Goal: Task Accomplishment & Management: Use online tool/utility

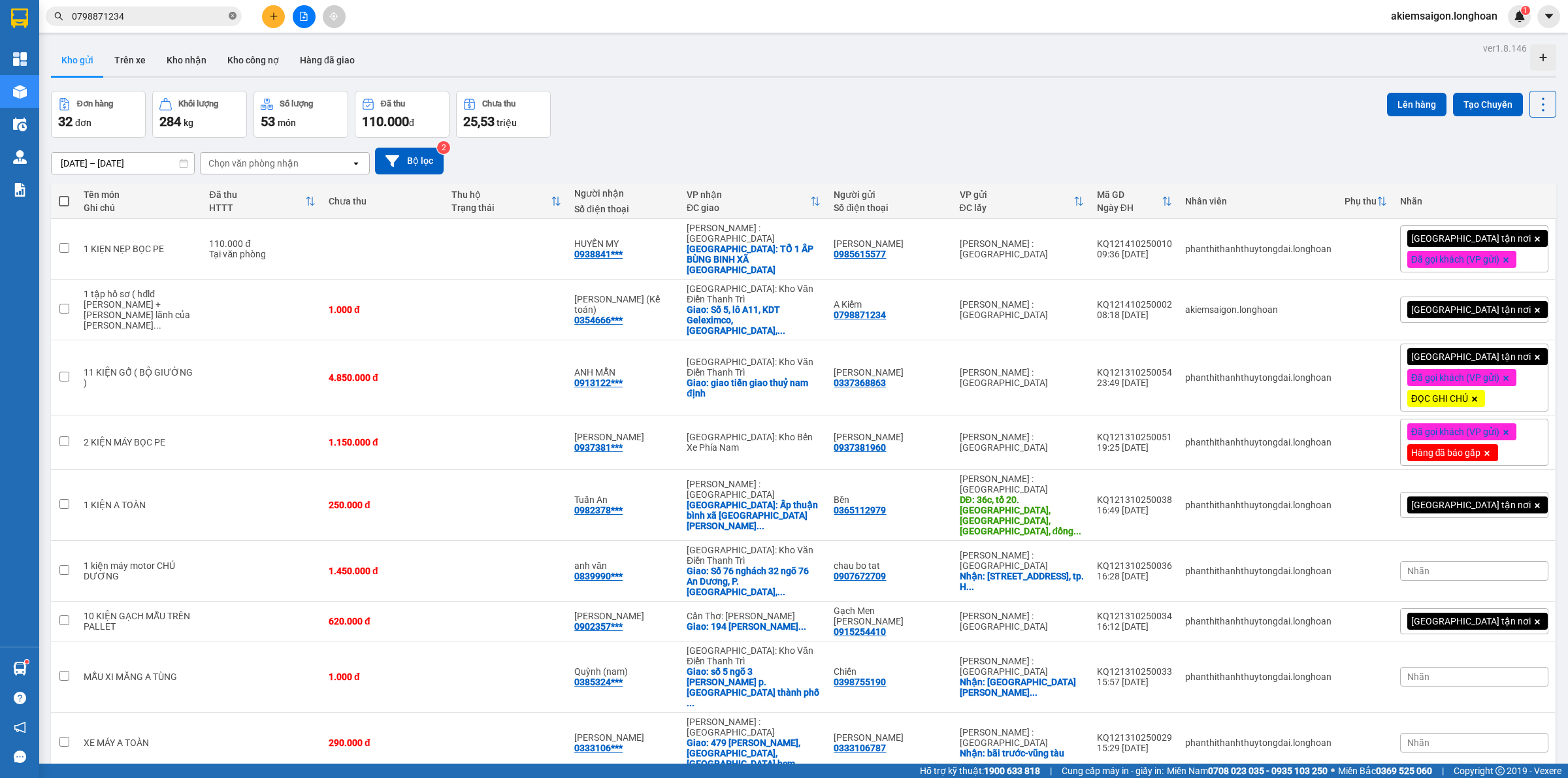
click at [233, 11] on span at bounding box center [233, 17] width 8 height 13
click at [302, 15] on icon "file-add" at bounding box center [303, 16] width 9 height 9
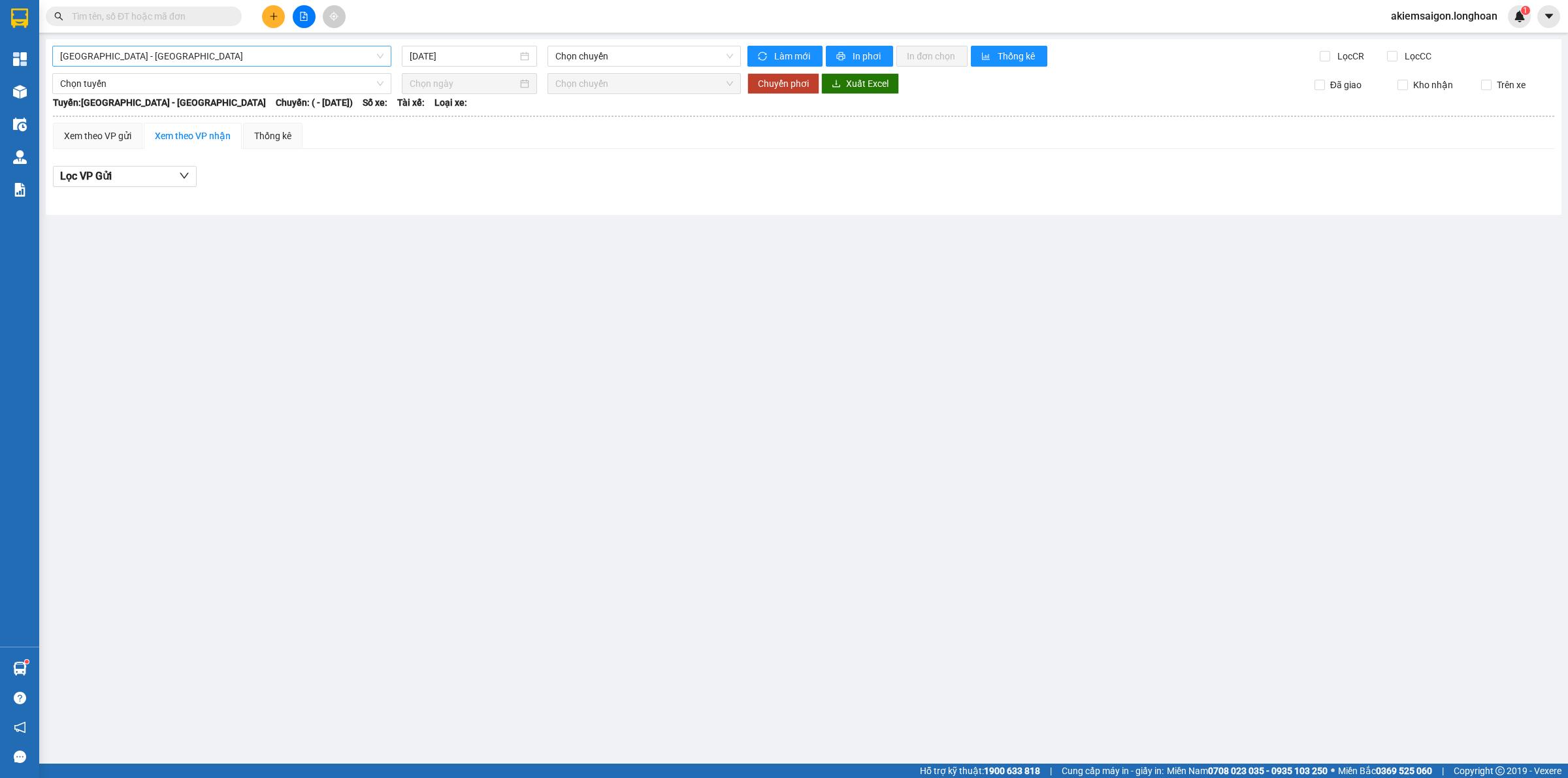
click at [193, 60] on span "[GEOGRAPHIC_DATA] - [GEOGRAPHIC_DATA]" at bounding box center [222, 56] width 324 height 20
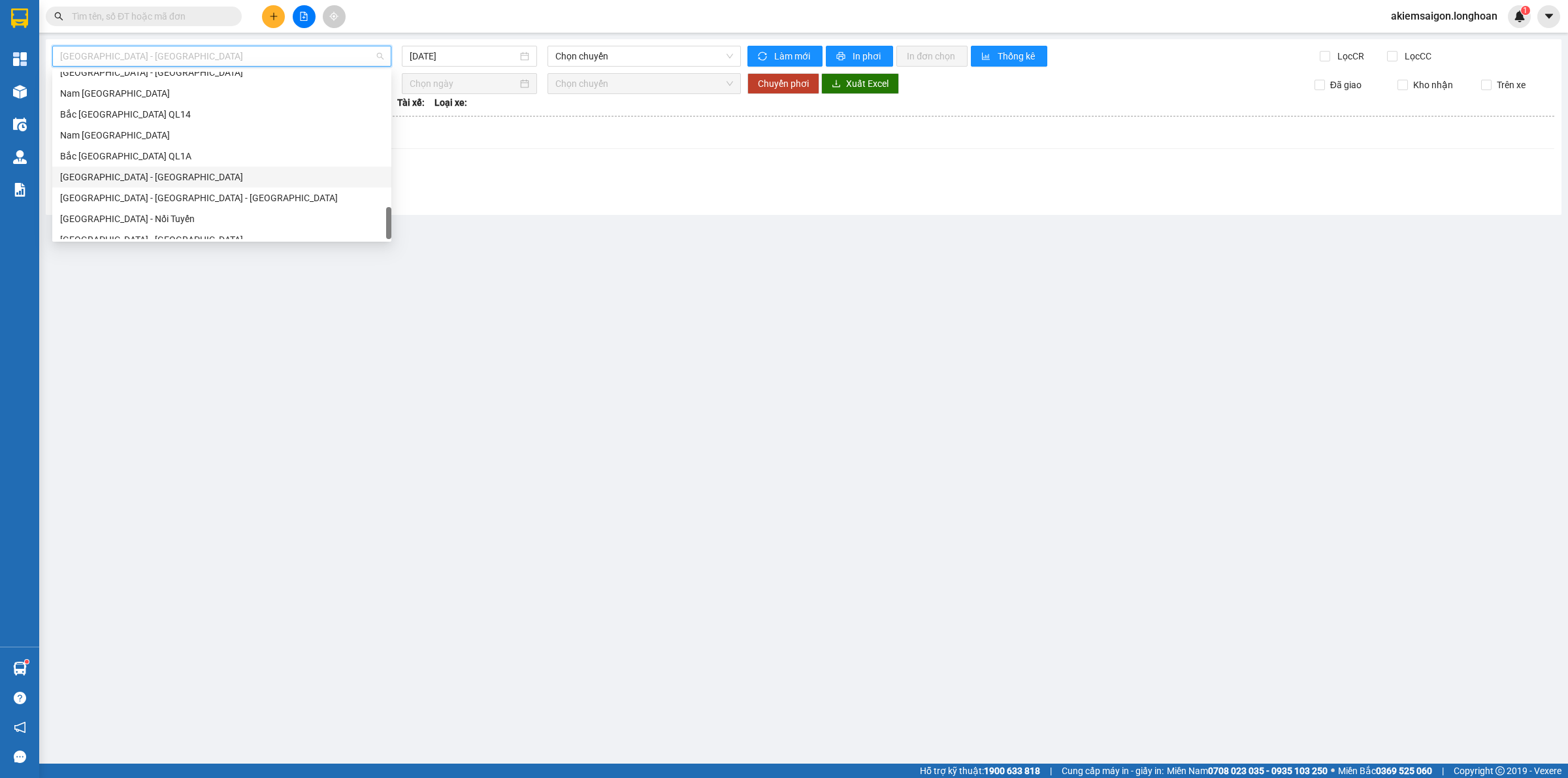
scroll to position [919, 0]
click at [158, 124] on div "Nam [GEOGRAPHIC_DATA]" at bounding box center [222, 124] width 324 height 15
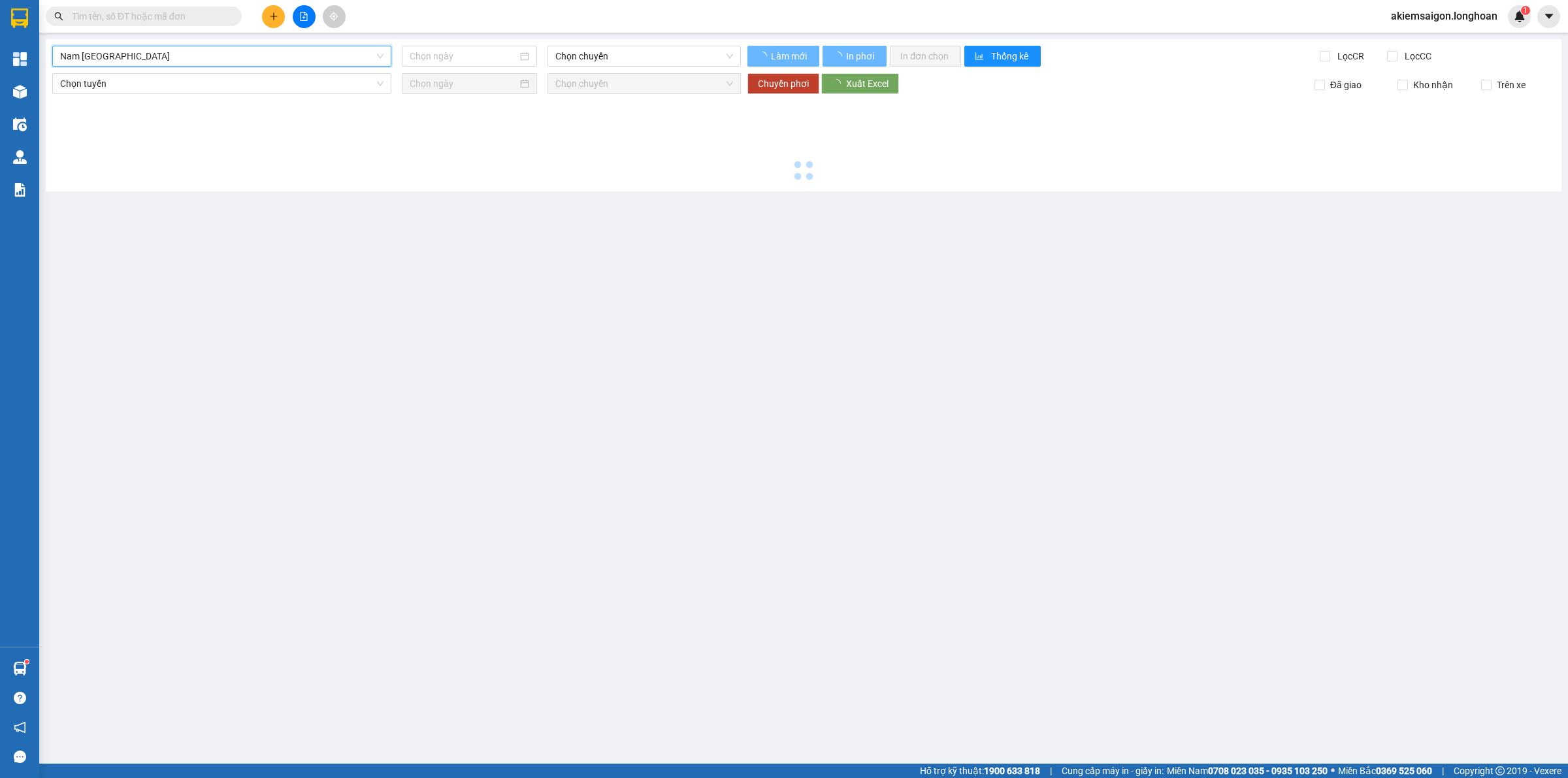
type input "[DATE]"
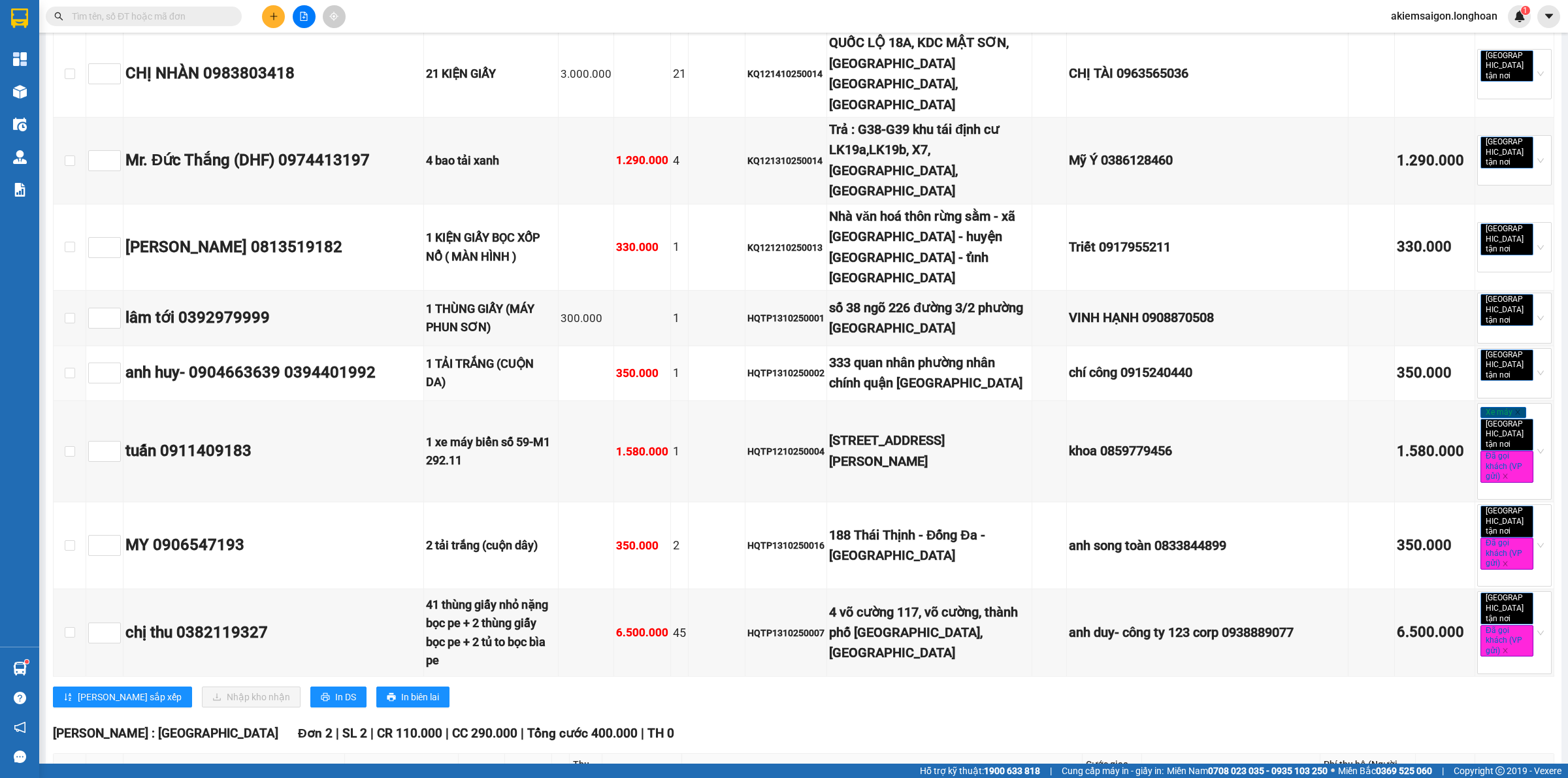
scroll to position [2451, 0]
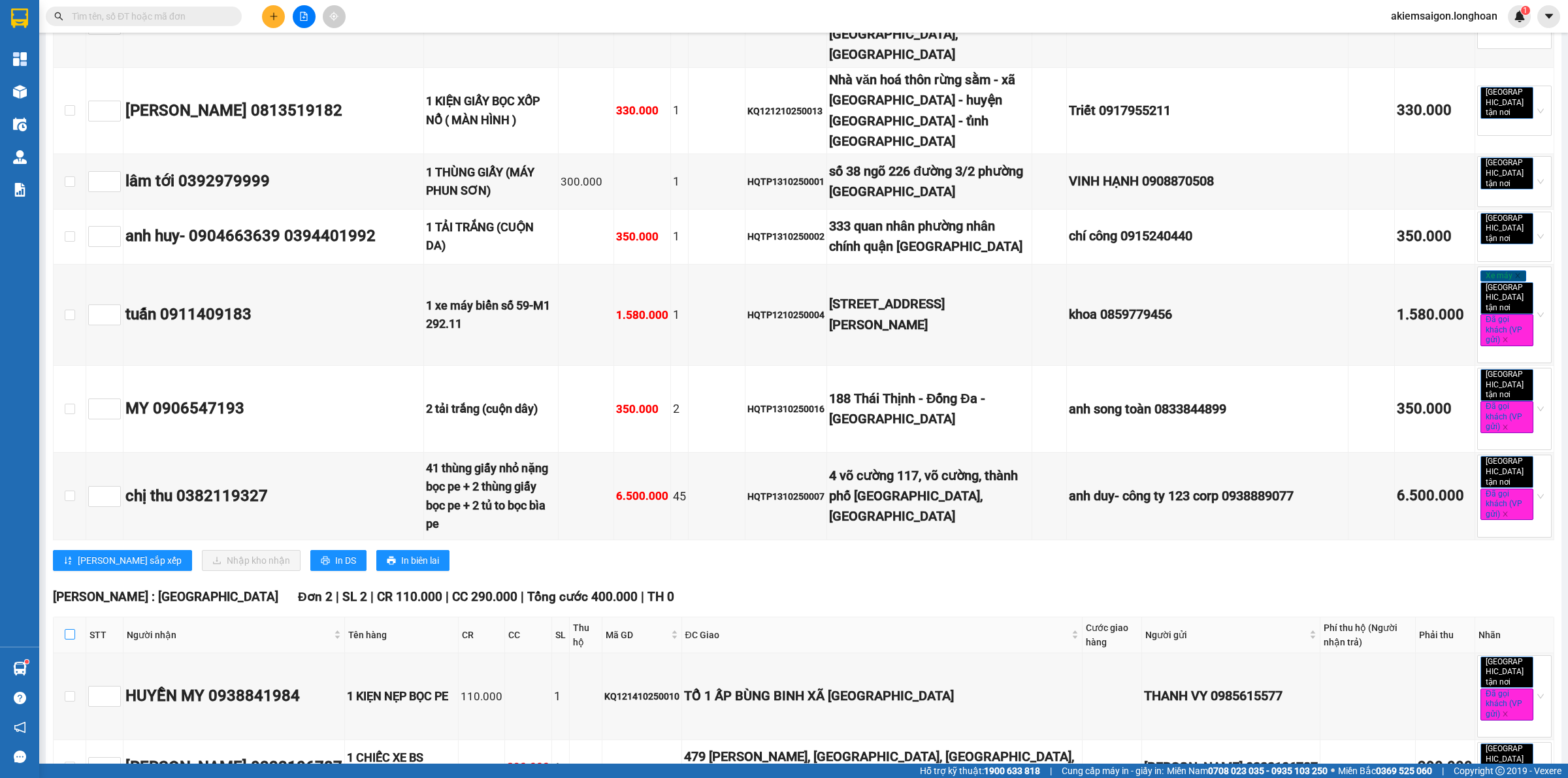
click at [70, 629] on input "checkbox" at bounding box center [70, 634] width 11 height 11
checkbox input "true"
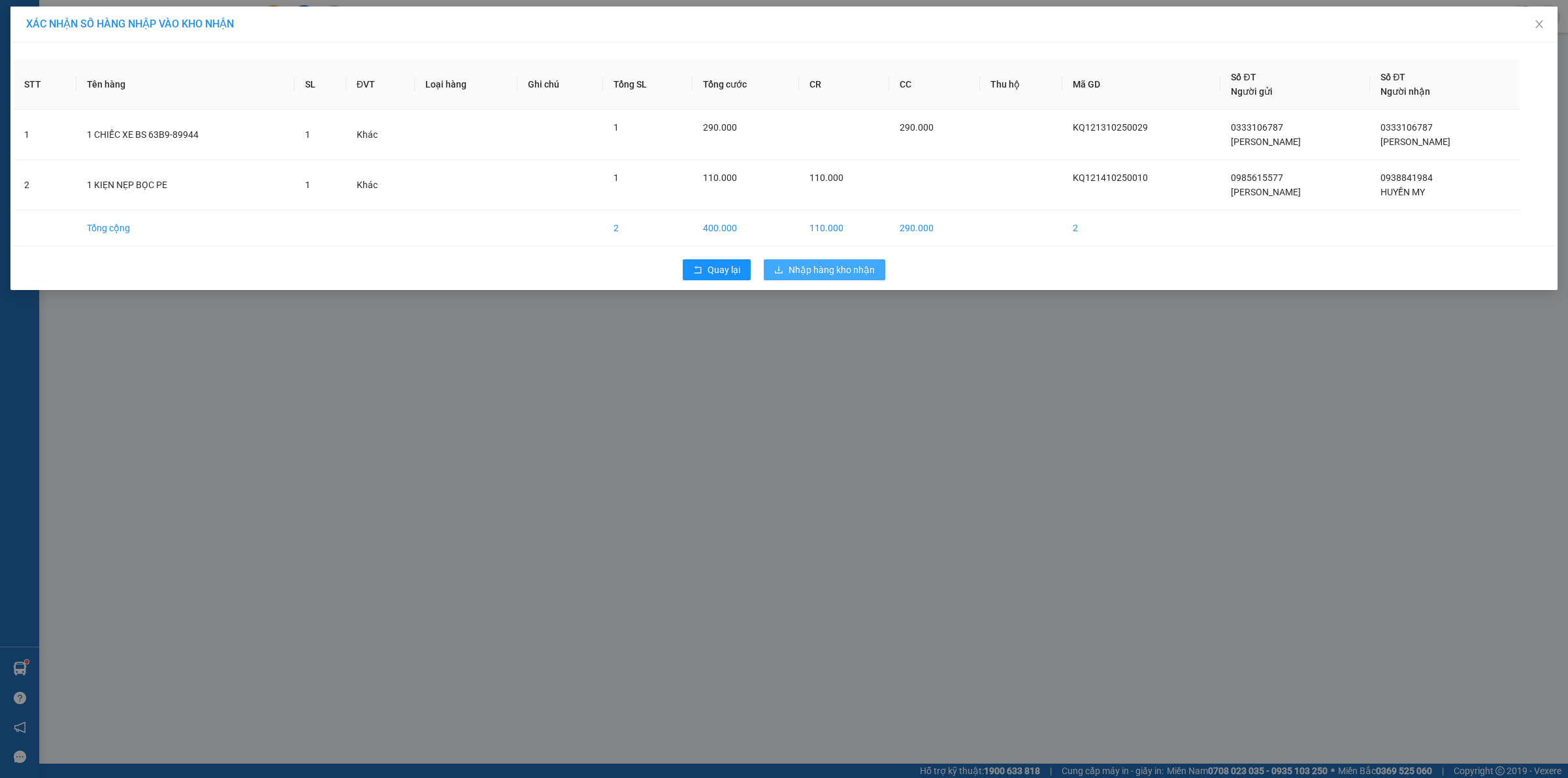
click at [827, 272] on span "Nhập hàng kho nhận" at bounding box center [831, 270] width 86 height 15
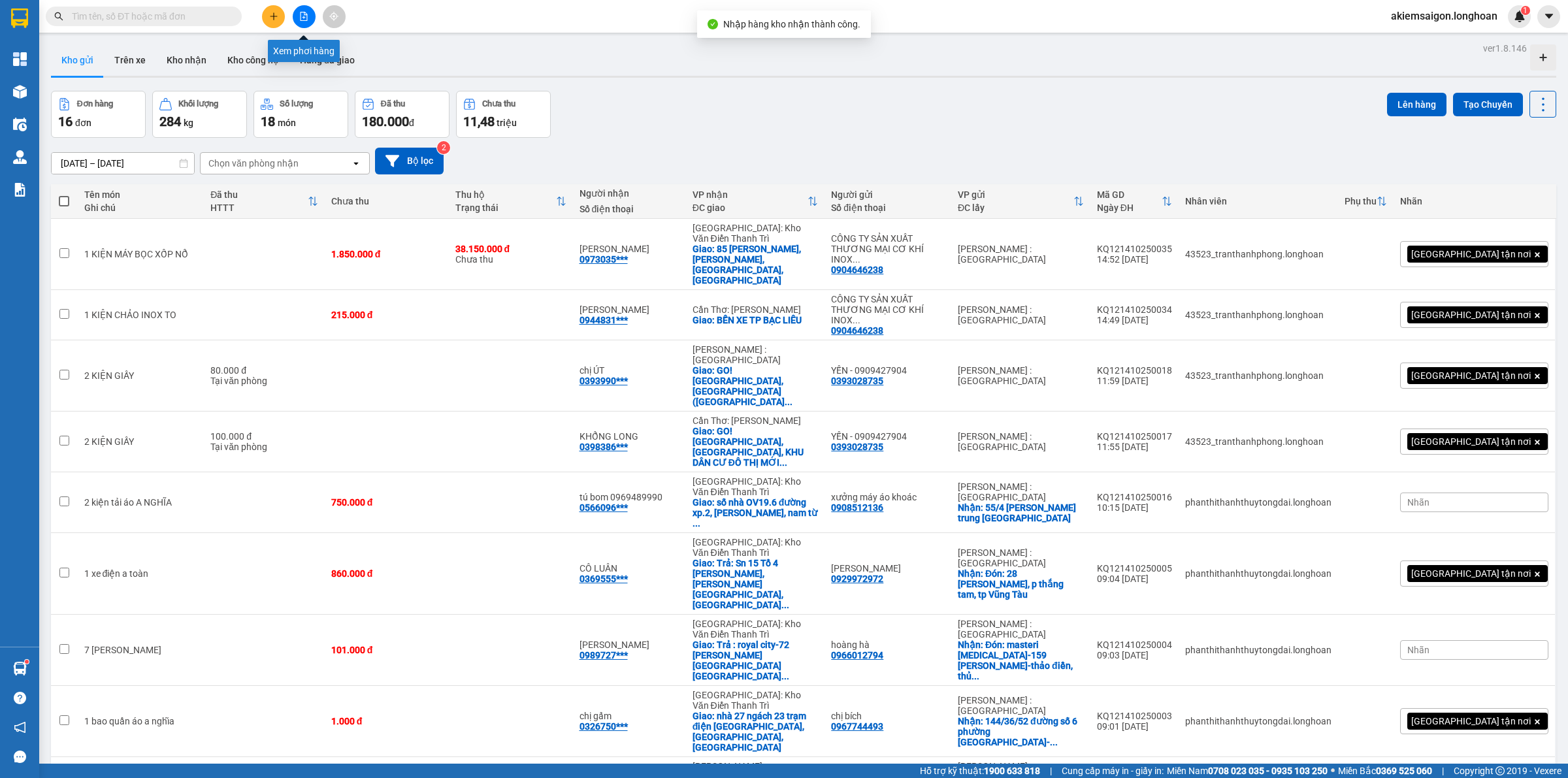
click at [309, 11] on button at bounding box center [304, 16] width 23 height 23
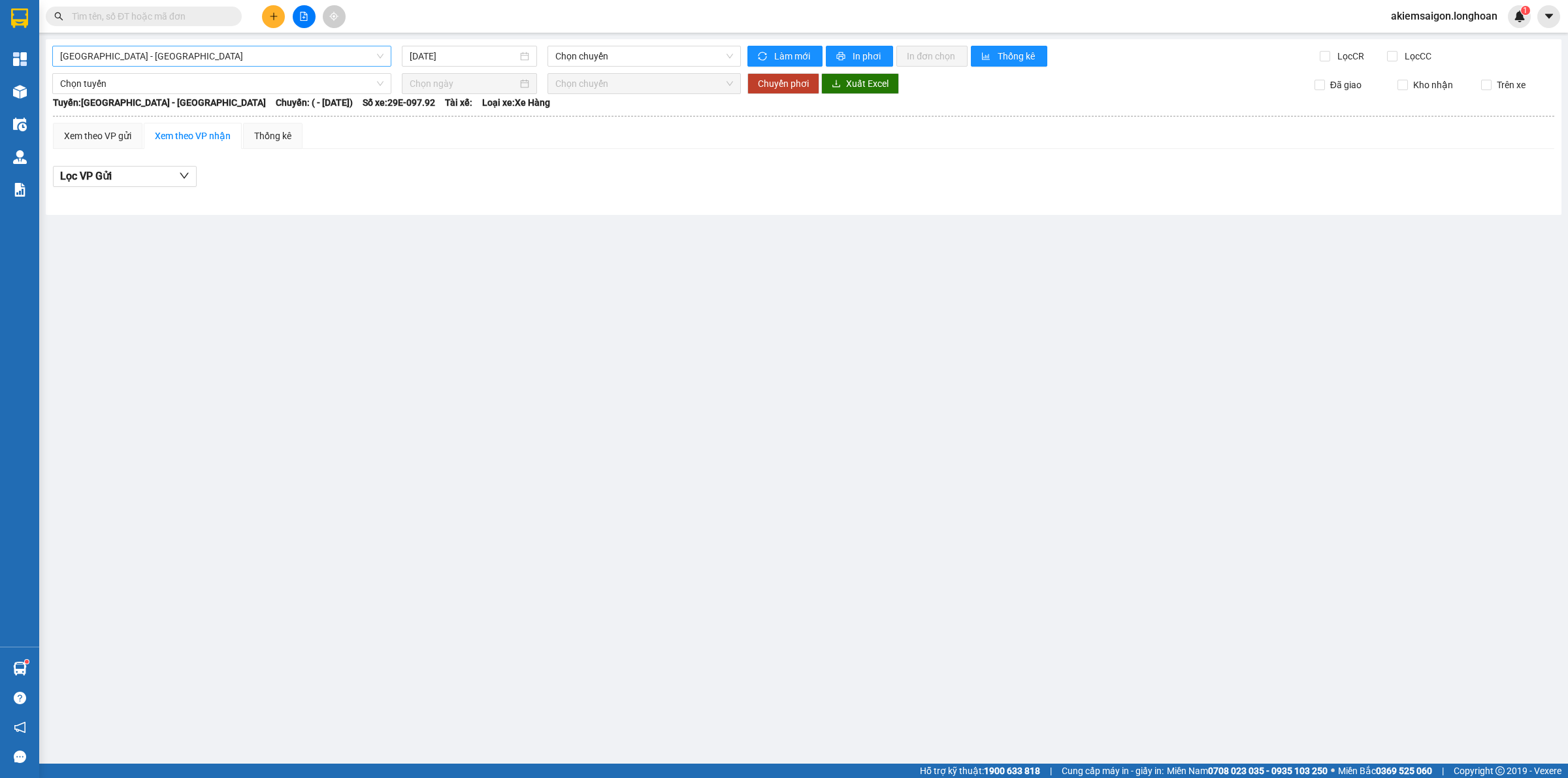
click at [154, 53] on span "[GEOGRAPHIC_DATA] - [GEOGRAPHIC_DATA]" at bounding box center [222, 56] width 324 height 20
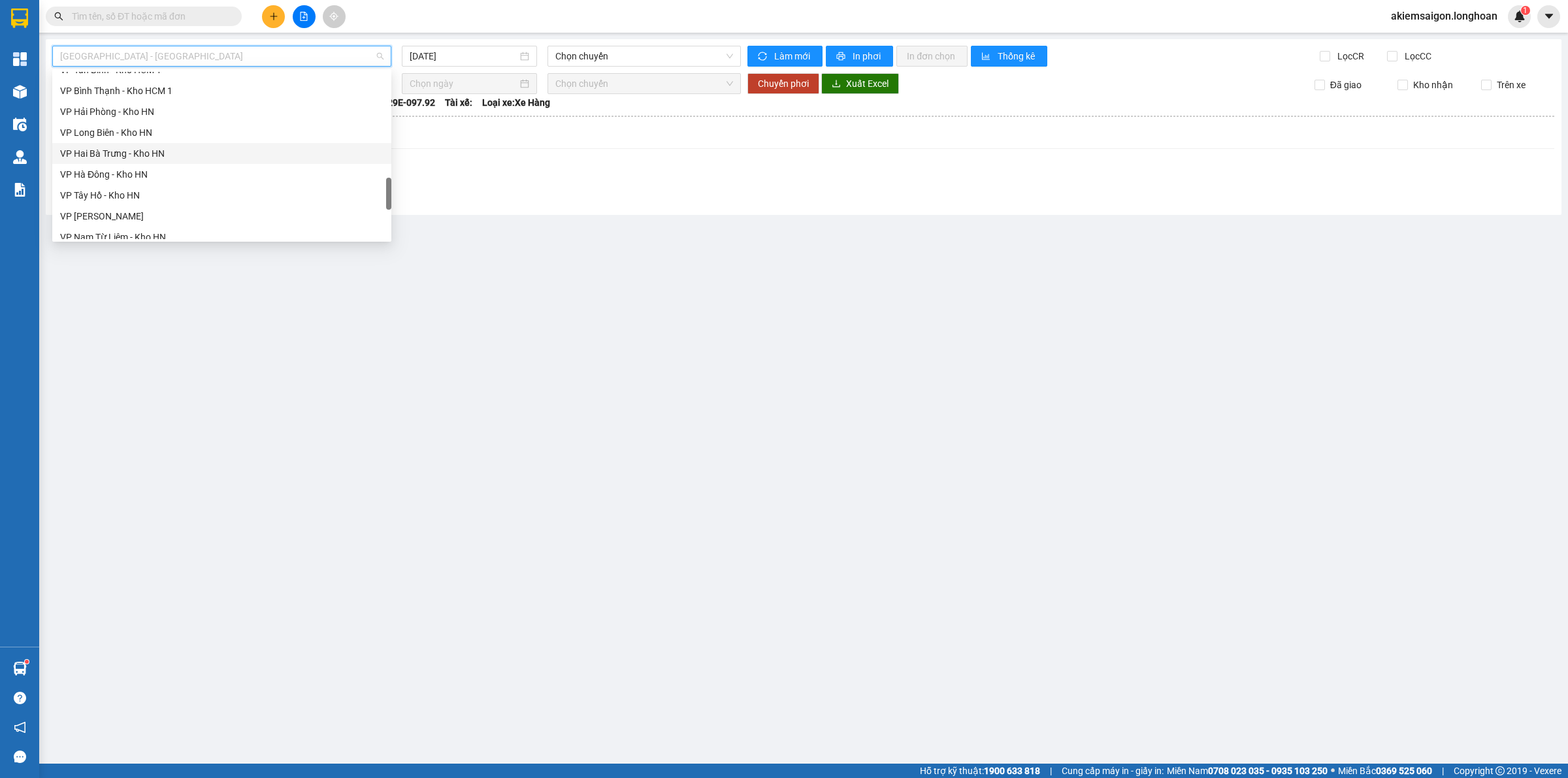
scroll to position [919, 0]
click at [129, 127] on div "Nam [GEOGRAPHIC_DATA]" at bounding box center [222, 124] width 324 height 15
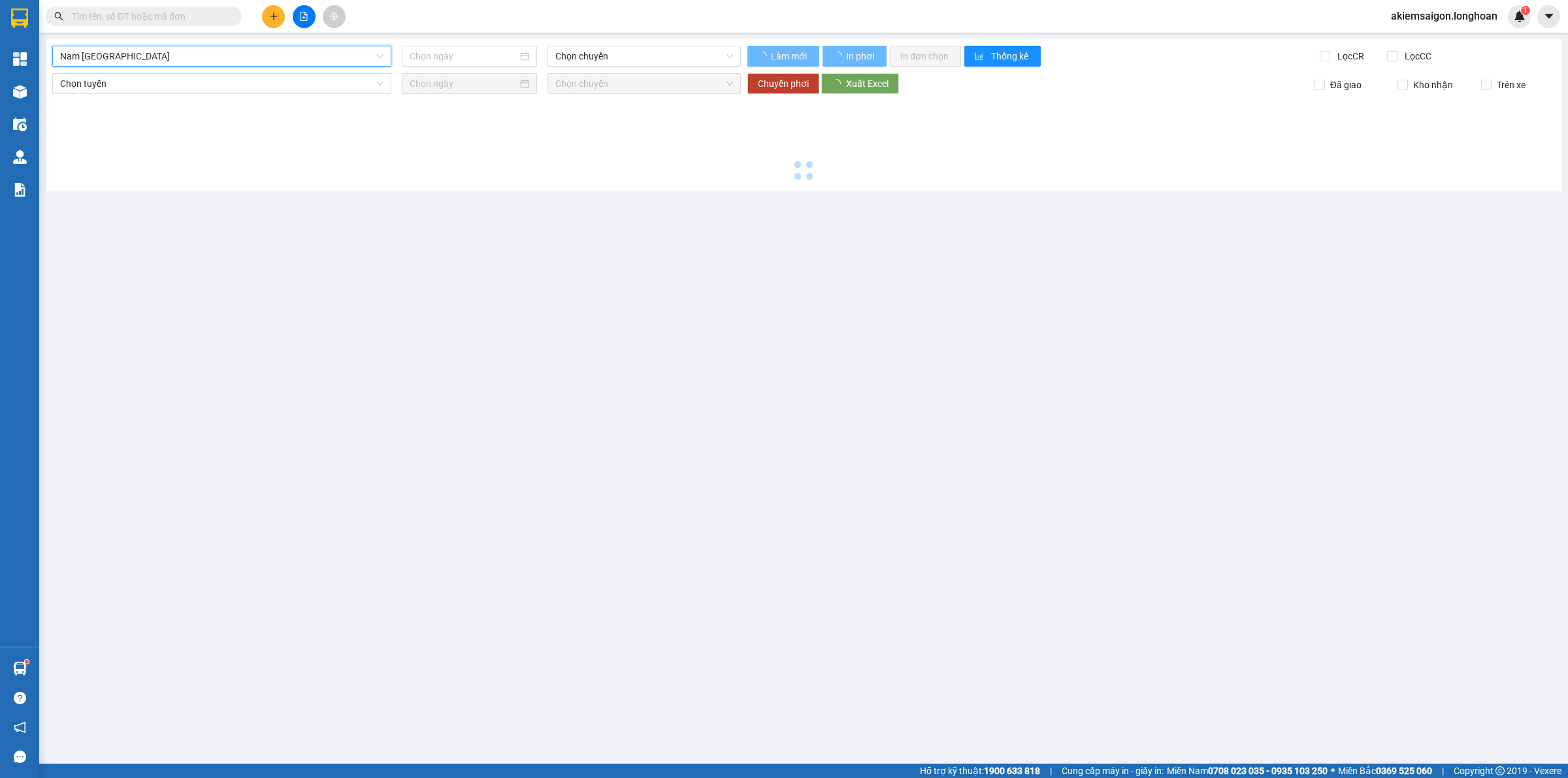
type input "[DATE]"
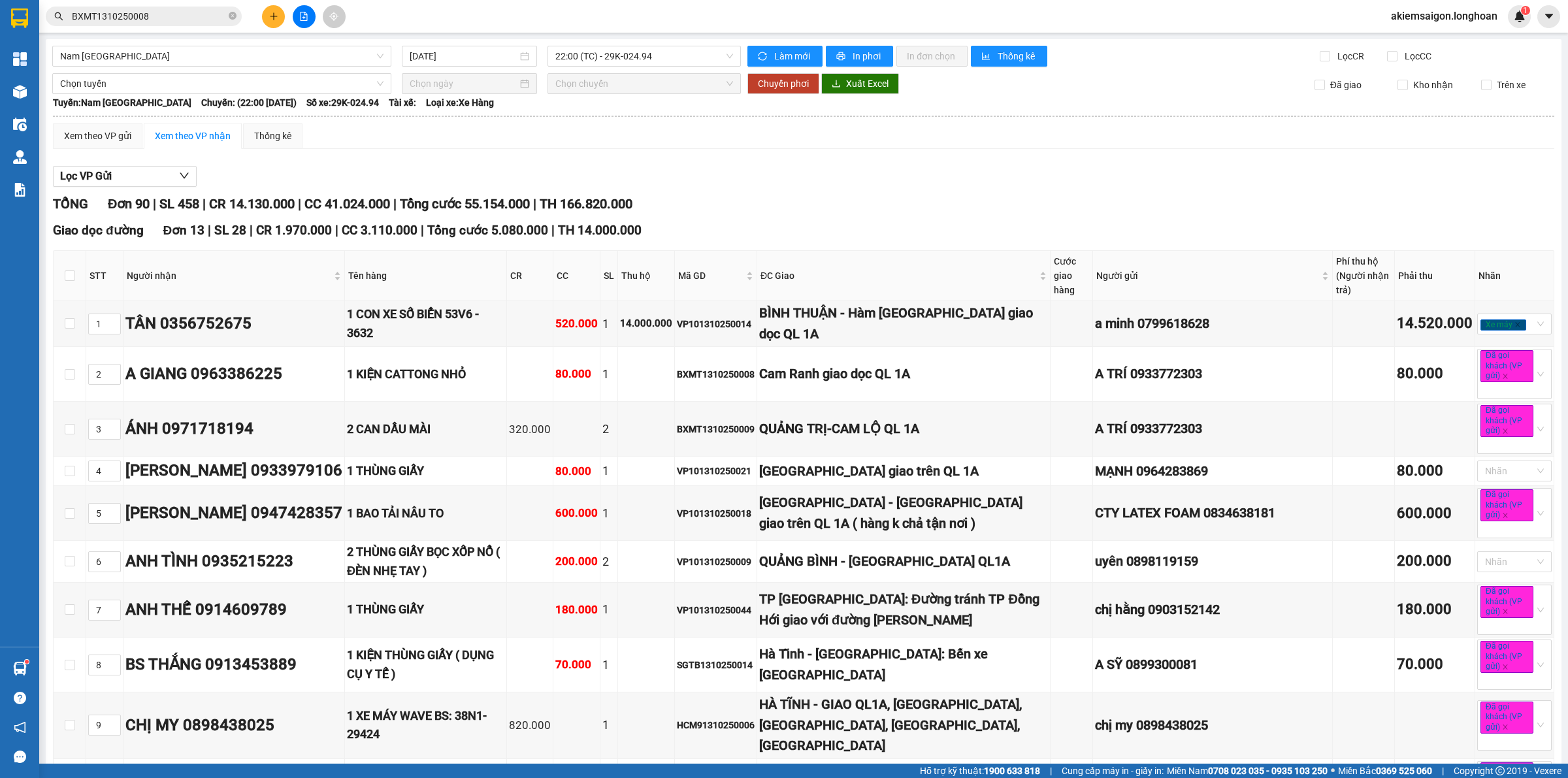
click at [187, 17] on input "BXMT1310250008" at bounding box center [149, 16] width 154 height 15
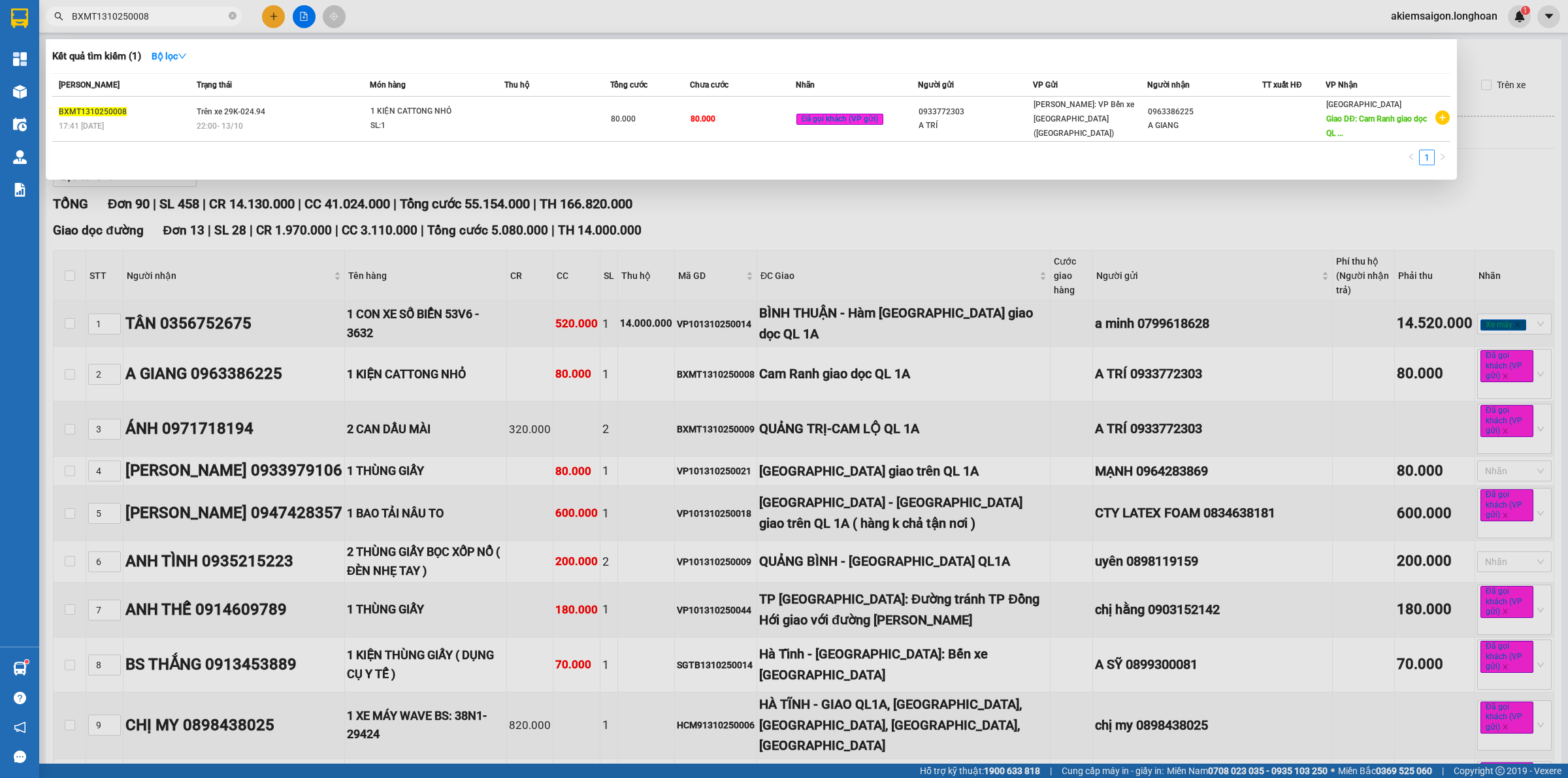
click at [187, 17] on input "BXMT1310250008" at bounding box center [149, 16] width 154 height 15
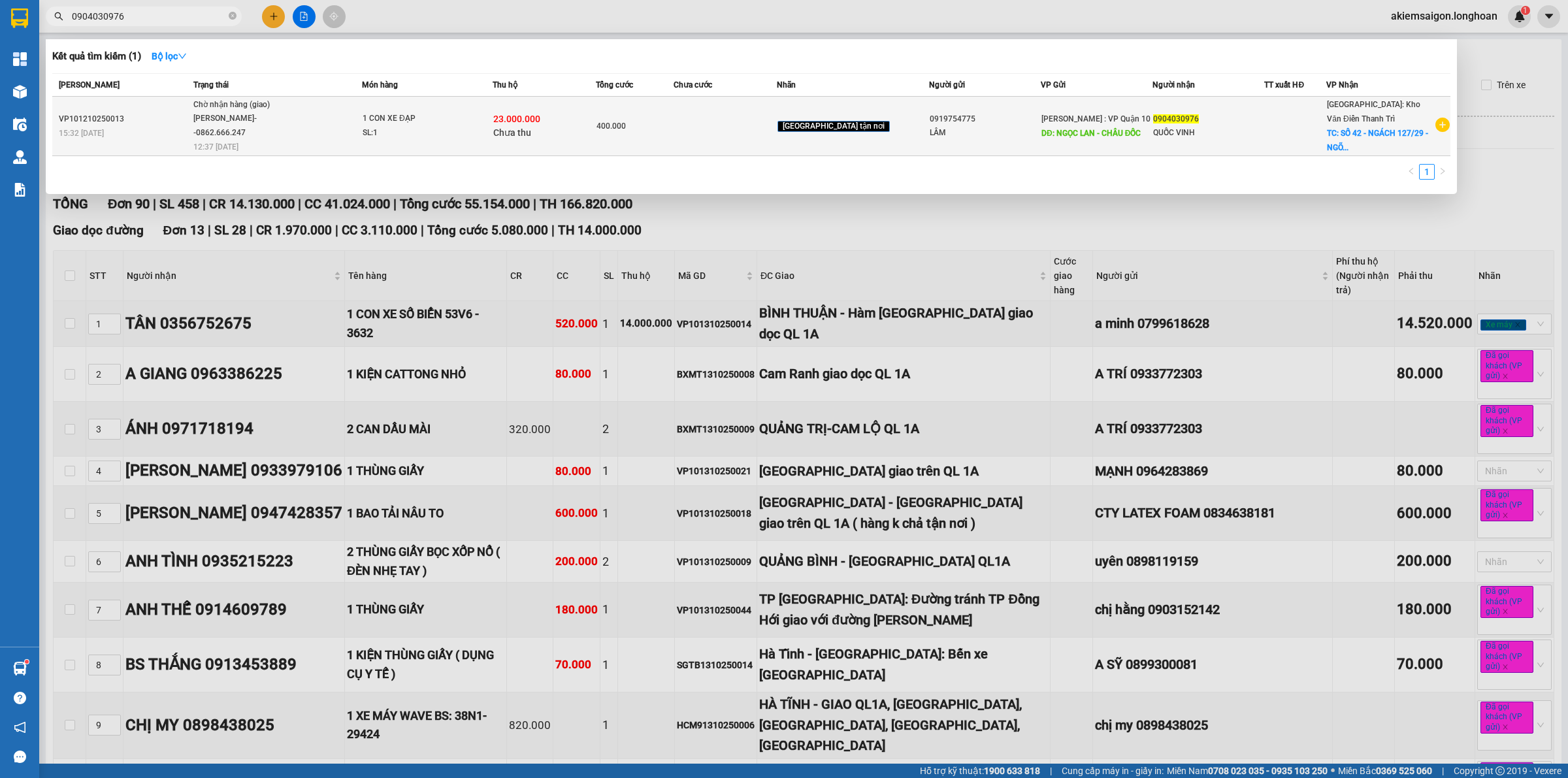
type input "0904030976"
click at [260, 116] on div "[PERSON_NAME]--0862.666.247" at bounding box center [242, 125] width 98 height 28
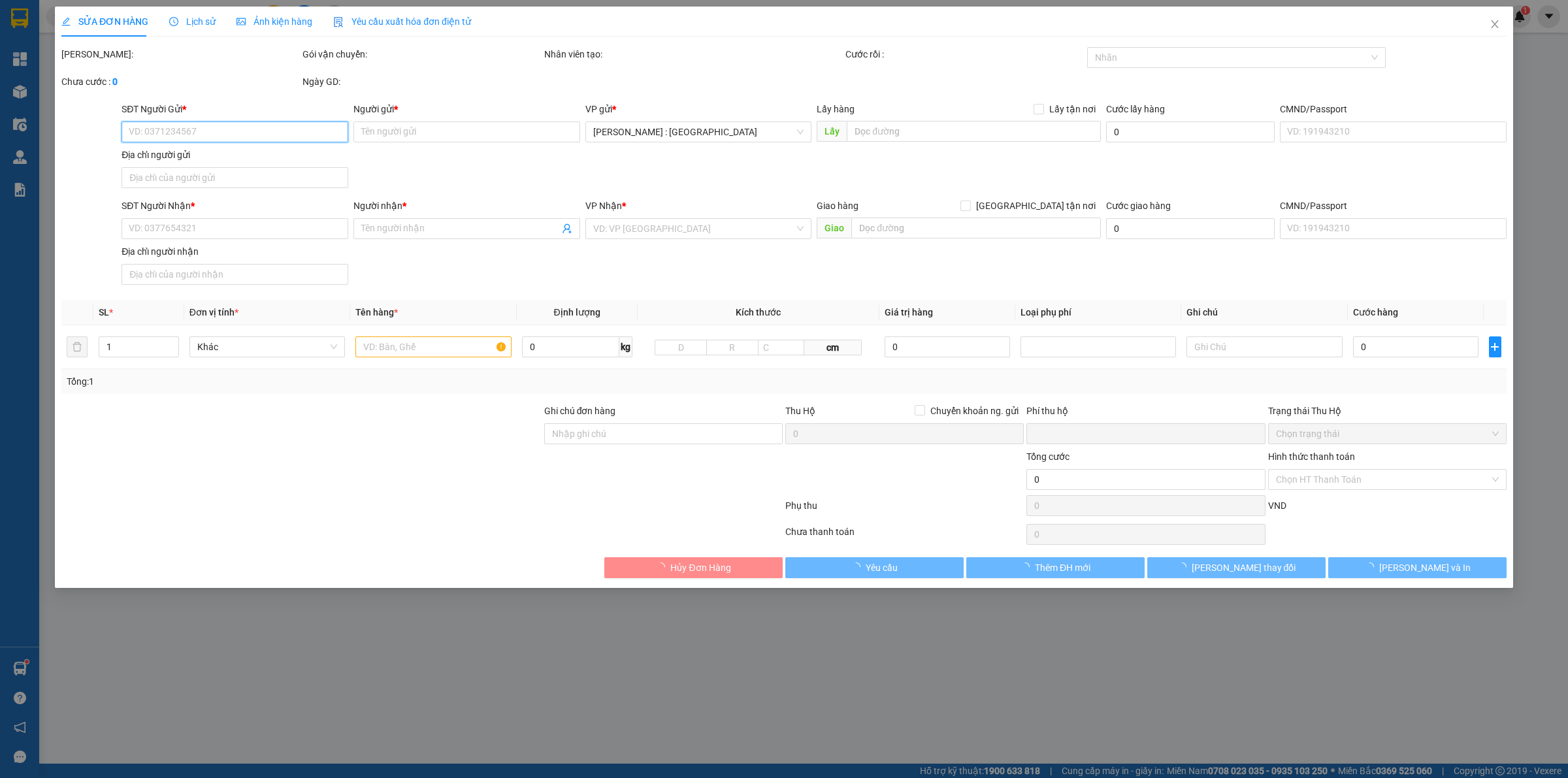
type input "0919754775"
type input "LÂM"
type input "NGỌC LAN - CHÂU ĐỐC"
type input "0904030976"
type input "QUỐC VINH"
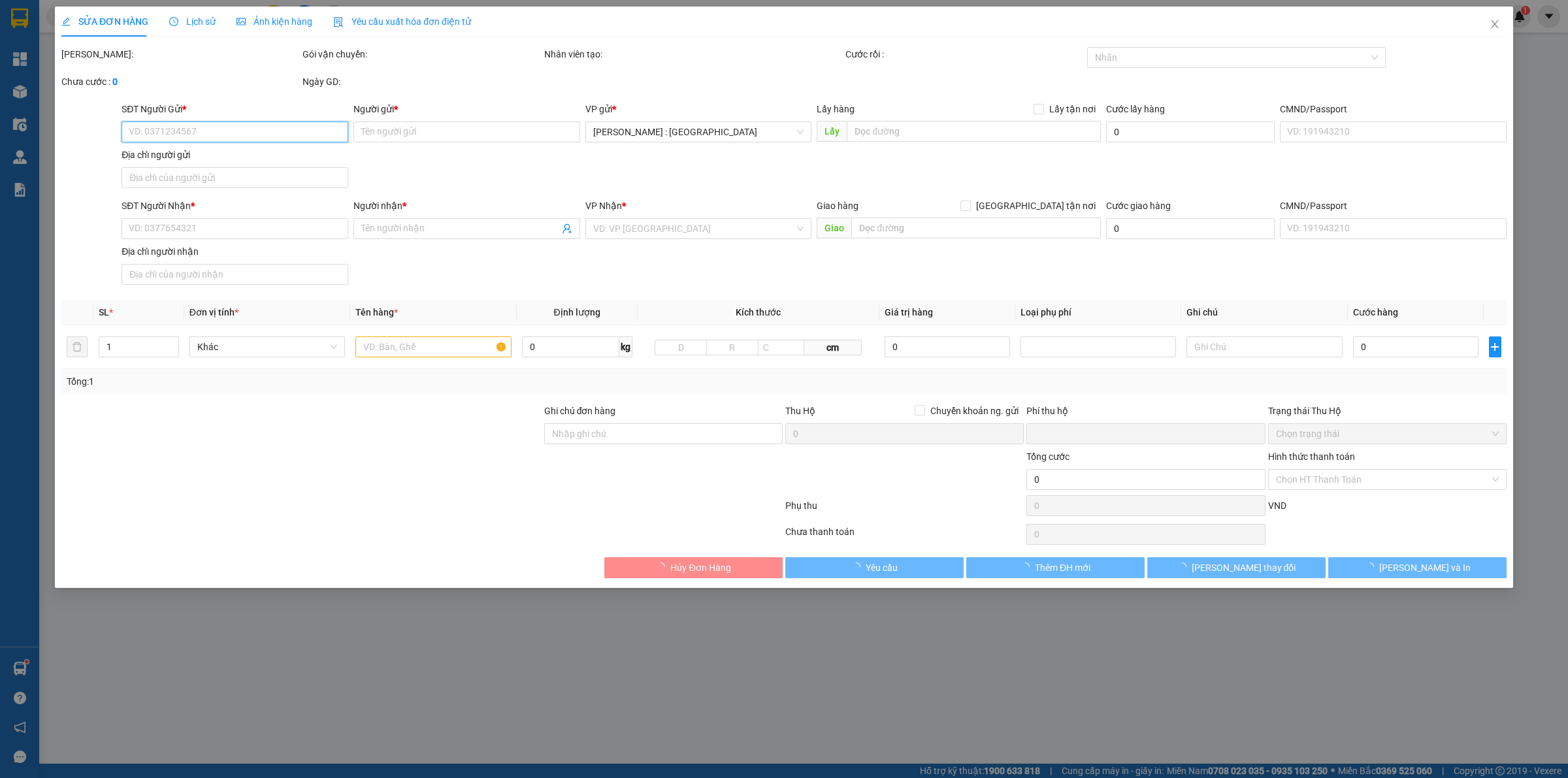
checkbox input "true"
type input "SỐ 42 - NGÁCH 127/29 - NGÕ 127 - ĐƯỜNG PHÙNG KHOANG - P, TRUNG VĂN - Q, [GEOGRA…"
type input "hàng k bao bể vỡ hư hỏng"
type input "400.000"
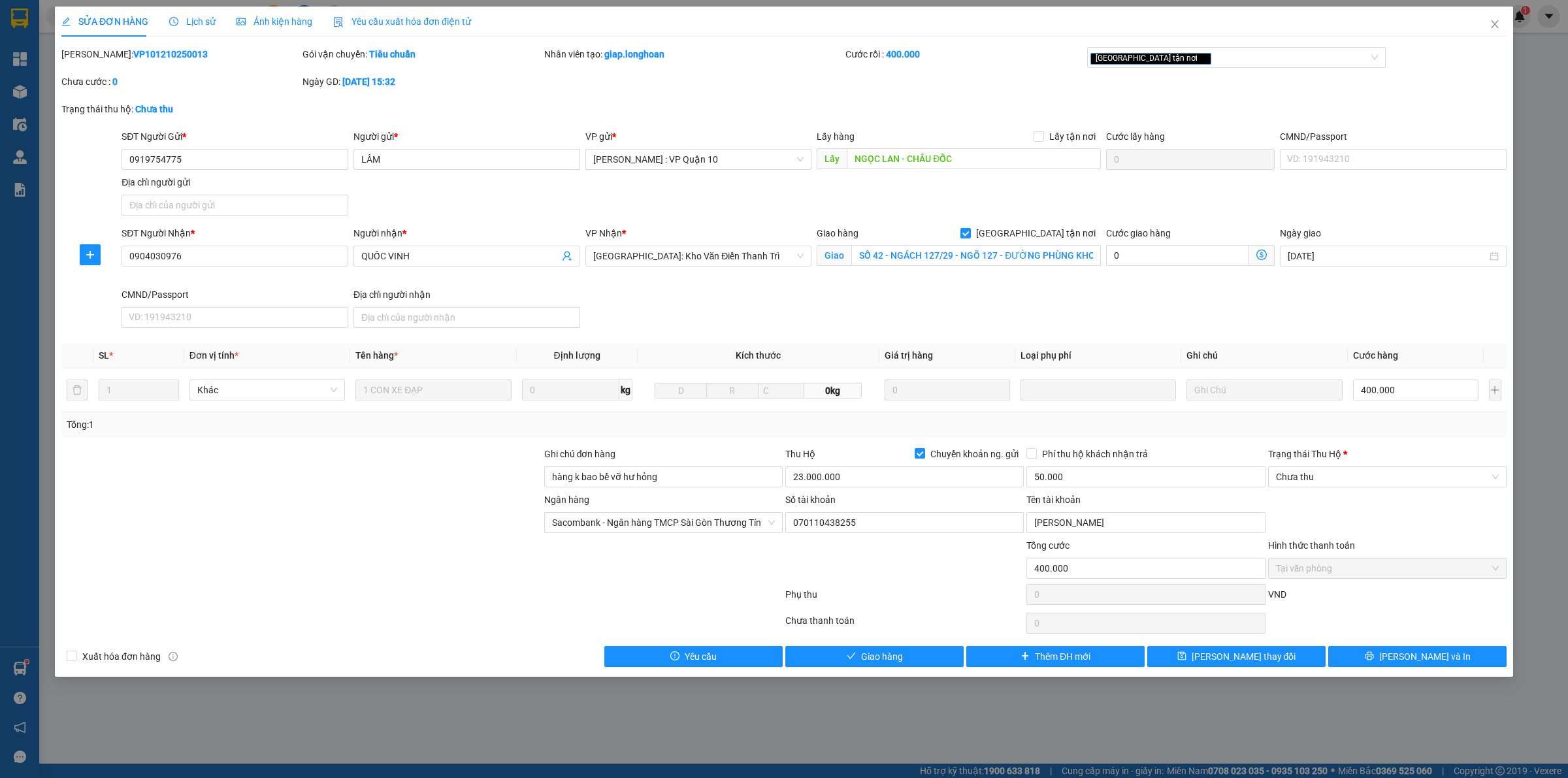
click at [194, 21] on span "Lịch sử" at bounding box center [191, 22] width 46 height 11
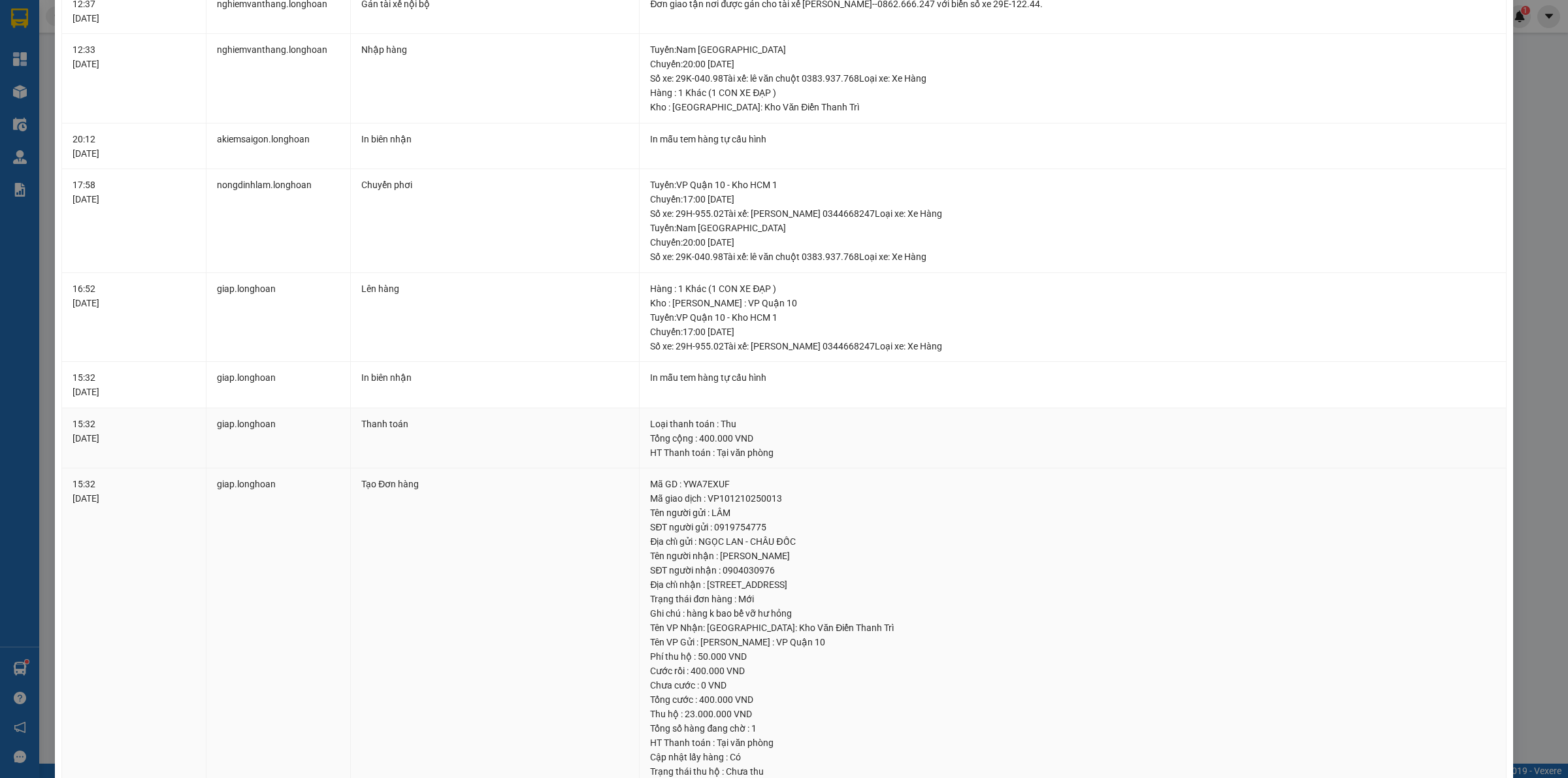
scroll to position [7, 0]
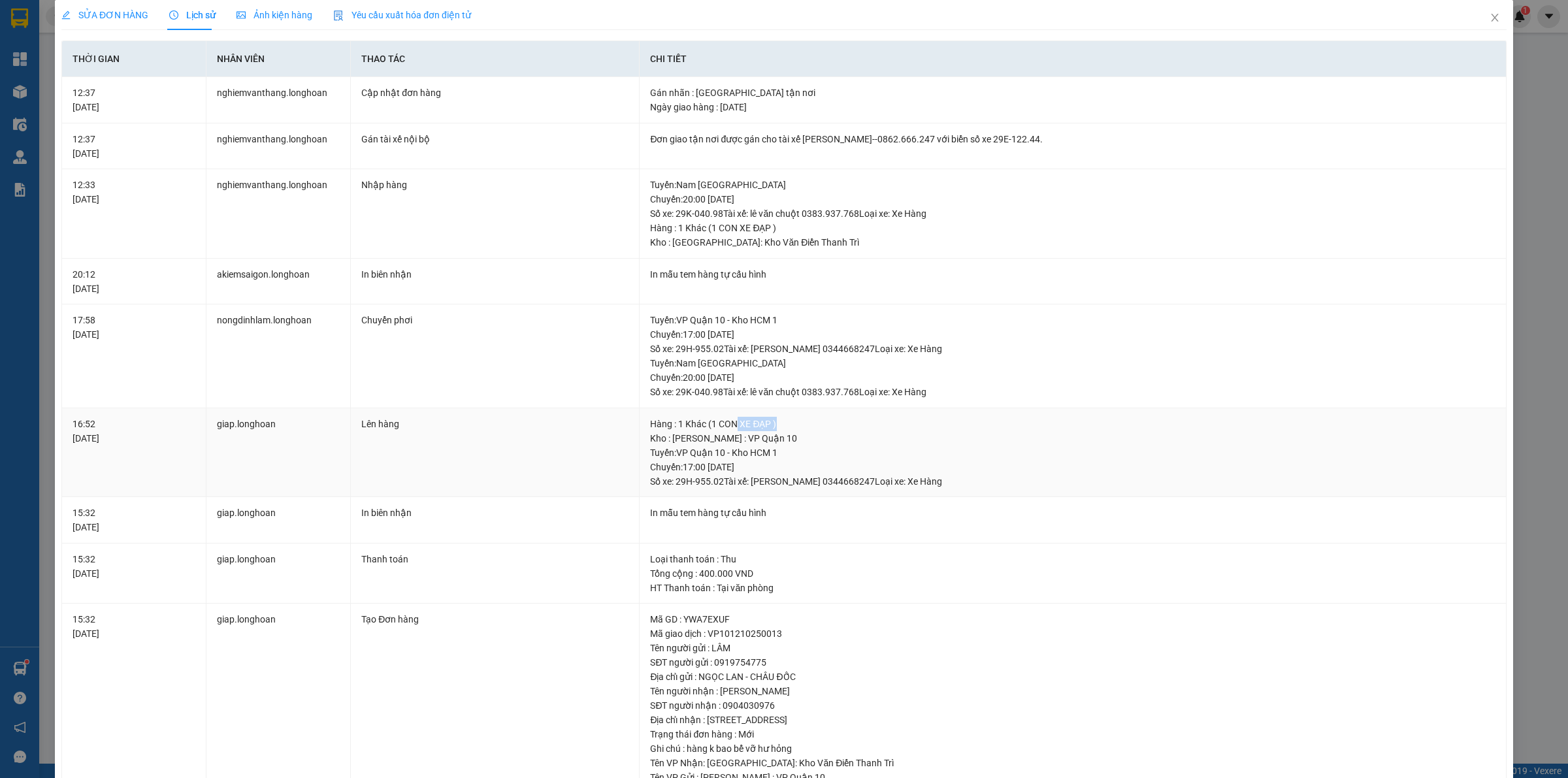
drag, startPoint x: 732, startPoint y: 427, endPoint x: 787, endPoint y: 427, distance: 55.0
click at [787, 427] on div "Hàng : 1 Khác (1 CON XE ĐẠP )" at bounding box center [1073, 424] width 846 height 15
drag, startPoint x: 696, startPoint y: 316, endPoint x: 766, endPoint y: 312, distance: 70.1
click at [766, 312] on td "Tuyến : VP Quận 10 - Kho HCM 1 Chuyến: 17:00 [DATE] Số xe: 29H-955.02 Tài xế: […" at bounding box center [1073, 355] width 866 height 104
click at [704, 336] on div "Tuyến : VP Quận 10 - Kho HCM 1 Chuyến: 17:00 [DATE] Số xe: 29H-955.02 Tài xế: […" at bounding box center [1073, 335] width 846 height 43
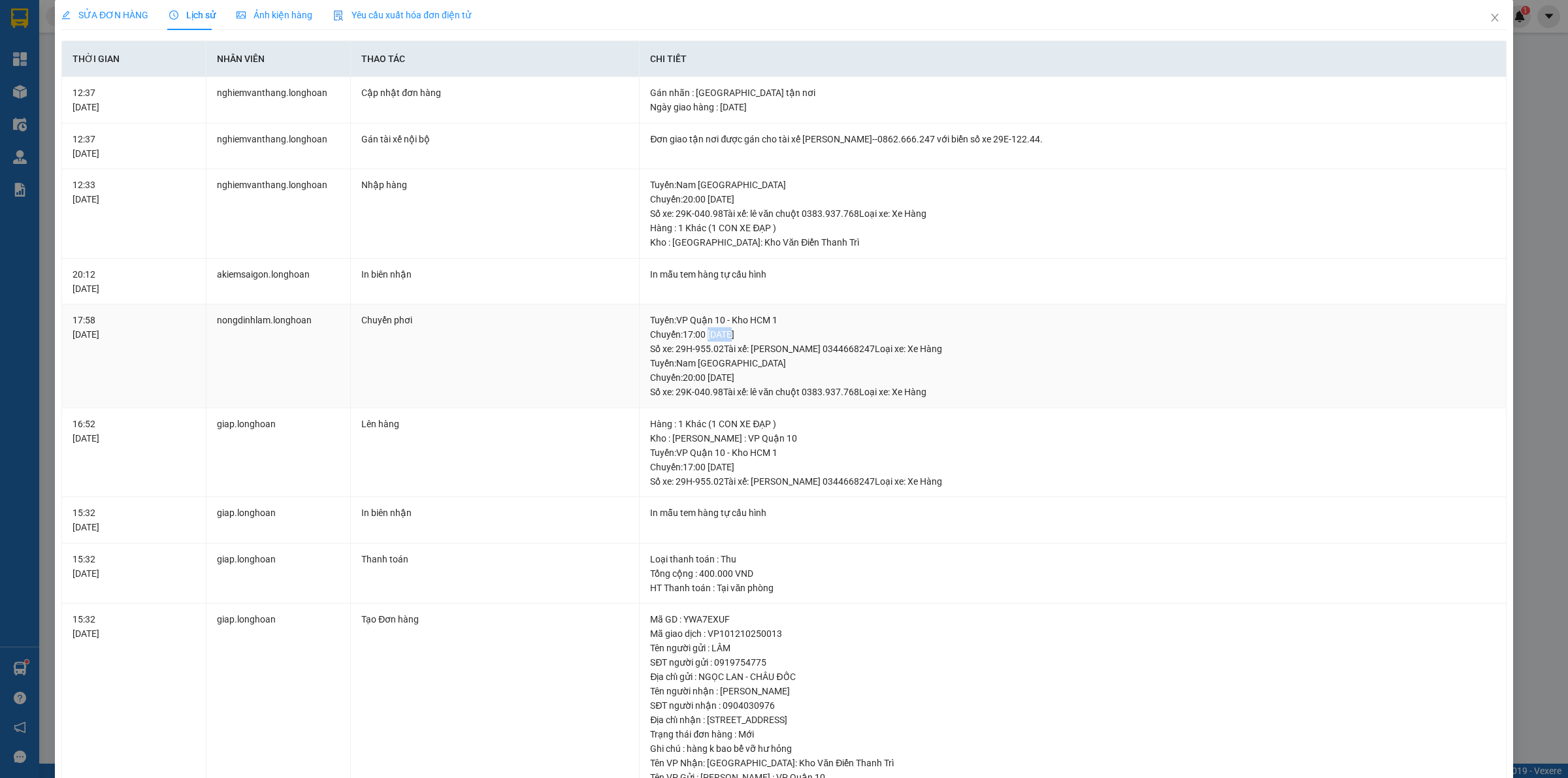
click at [704, 336] on div "Tuyến : VP Quận 10 - Kho HCM 1 Chuyến: 17:00 [DATE] Số xe: 29H-955.02 Tài xế: […" at bounding box center [1073, 335] width 846 height 43
click at [733, 348] on div "Tuyến : VP Quận 10 - Kho HCM 1 Chuyến: 17:00 [DATE] Số xe: 29H-955.02 Tài xế: […" at bounding box center [1073, 335] width 846 height 43
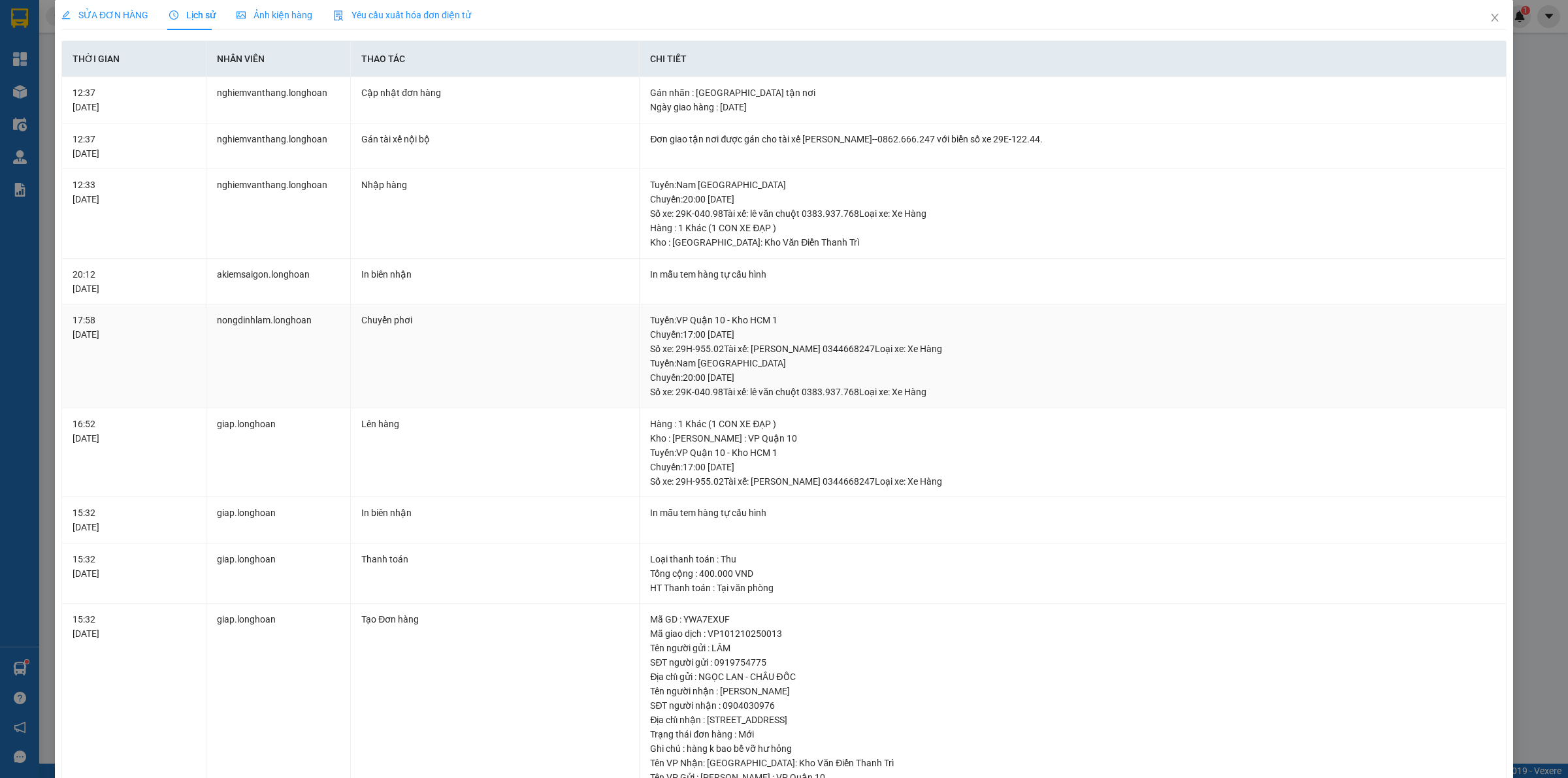
click at [731, 366] on div "Tuyến : Nam [GEOGRAPHIC_DATA] Chuyến: 20:00 [DATE] Số xe: 29K-040.98 Tài xế: lê…" at bounding box center [1073, 378] width 846 height 43
click at [719, 372] on div "Tuyến : Nam [GEOGRAPHIC_DATA] Chuyến: 20:00 [DATE] Số xe: 29K-040.98 Tài xế: lê…" at bounding box center [1073, 378] width 846 height 43
click at [716, 372] on div "Tuyến : Nam [GEOGRAPHIC_DATA] Chuyến: 20:00 [DATE] Số xe: 29K-040.98 Tài xế: lê…" at bounding box center [1073, 378] width 846 height 43
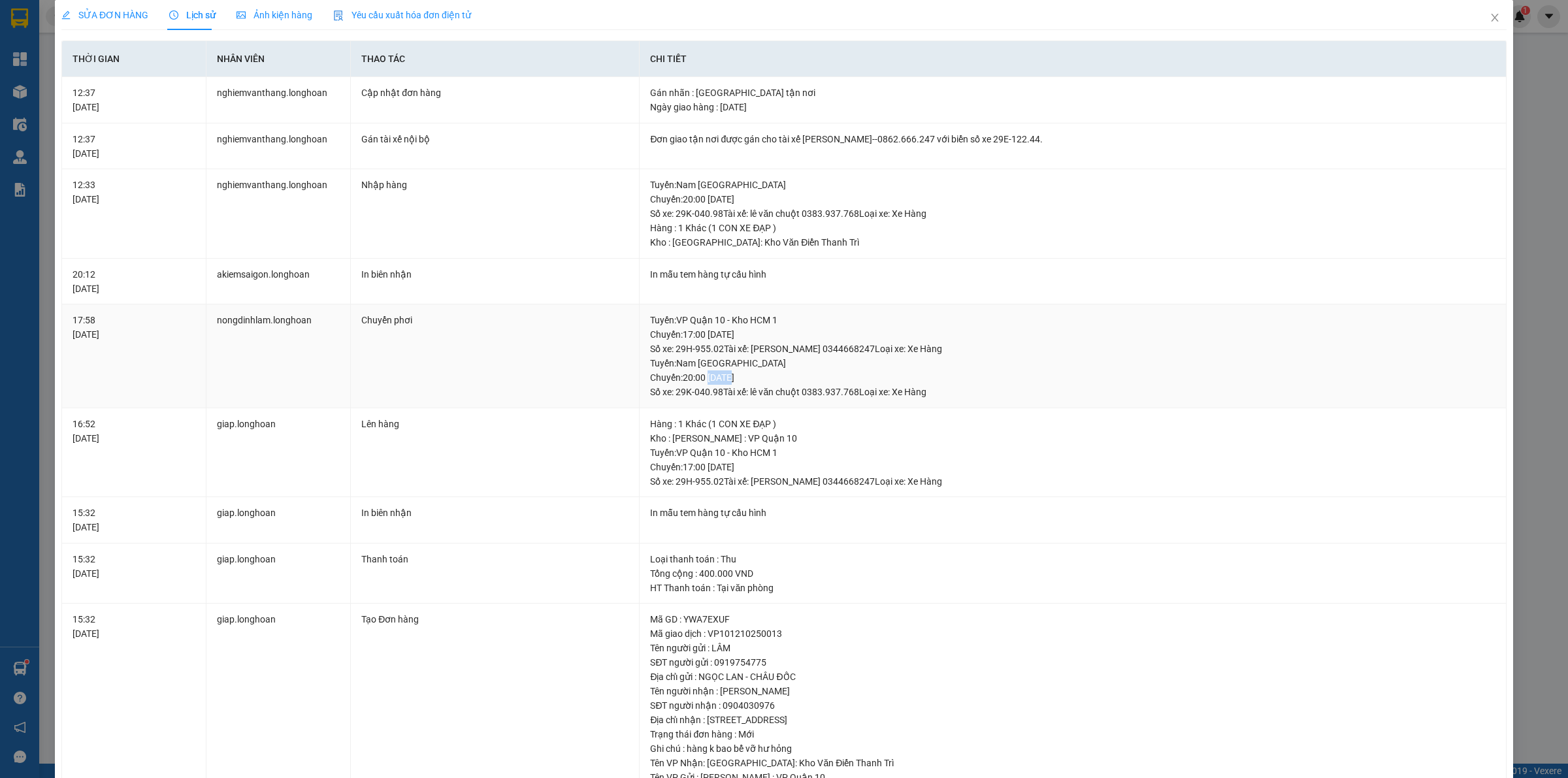
click at [716, 372] on div "Tuyến : Nam [GEOGRAPHIC_DATA] Chuyến: 20:00 [DATE] Số xe: 29K-040.98 Tài xế: lê…" at bounding box center [1073, 378] width 846 height 43
drag, startPoint x: 740, startPoint y: 394, endPoint x: 791, endPoint y: 392, distance: 51.0
click at [791, 392] on div "Tuyến : Nam [GEOGRAPHIC_DATA] Chuyến: 20:00 [DATE] Số xe: 29K-040.98 Tài xế: lê…" at bounding box center [1073, 378] width 846 height 43
drag, startPoint x: 697, startPoint y: 380, endPoint x: 784, endPoint y: 374, distance: 87.2
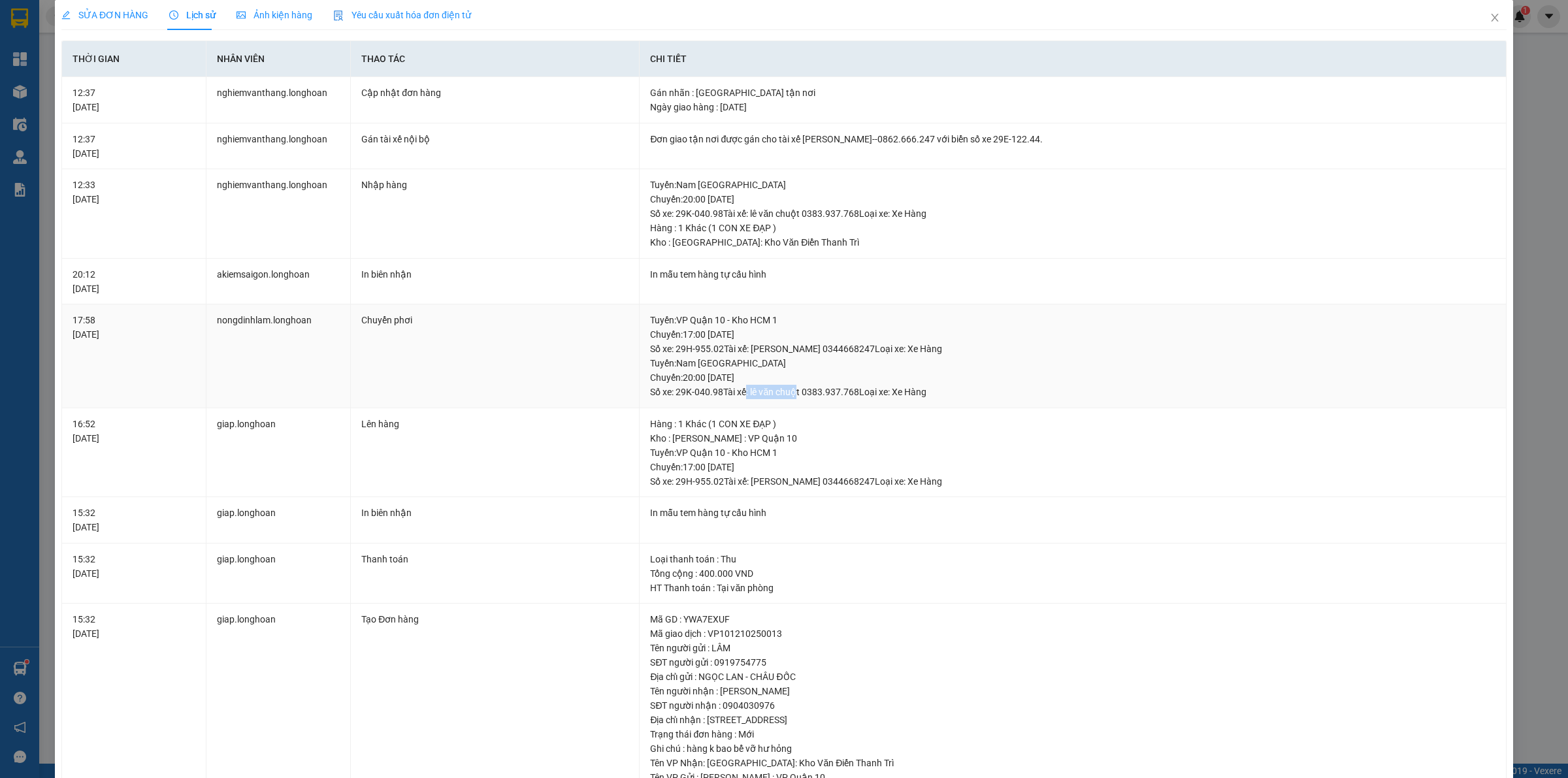
click at [784, 374] on div "Tuyến : Nam [GEOGRAPHIC_DATA] Chuyến: 20:00 [DATE] Số xe: 29K-040.98 Tài xế: lê…" at bounding box center [1073, 378] width 846 height 43
drag, startPoint x: 719, startPoint y: 189, endPoint x: 776, endPoint y: 182, distance: 57.4
click at [776, 182] on div "Tuyến : Nam [GEOGRAPHIC_DATA] Chuyến: 20:00 [DATE] Số xe: 29K-040.98 Tài xế: lê…" at bounding box center [1073, 199] width 846 height 43
click at [1489, 21] on icon "close" at bounding box center [1494, 18] width 11 height 11
